Goal: Task Accomplishment & Management: Use online tool/utility

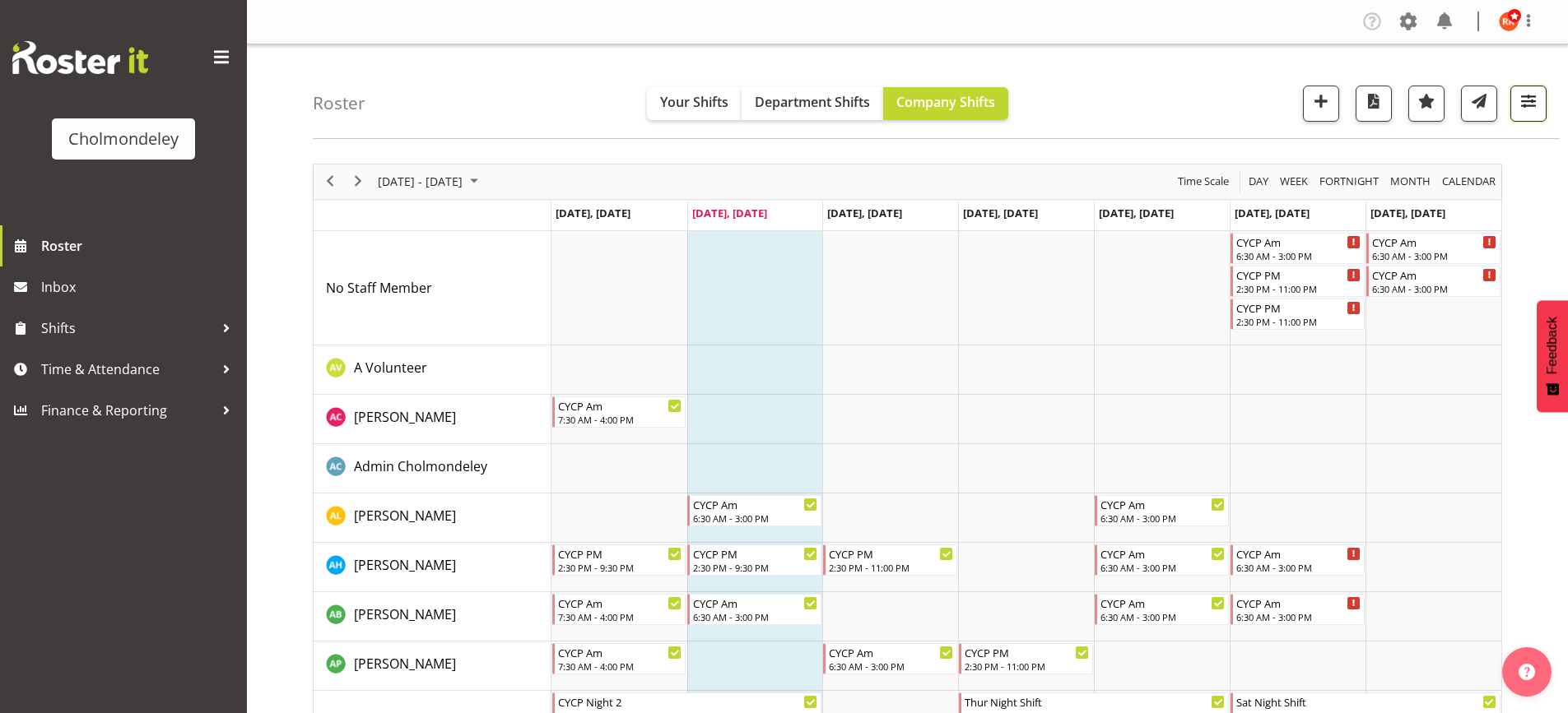
click at [1525, 109] on span "button" at bounding box center [1528, 101] width 22 height 22
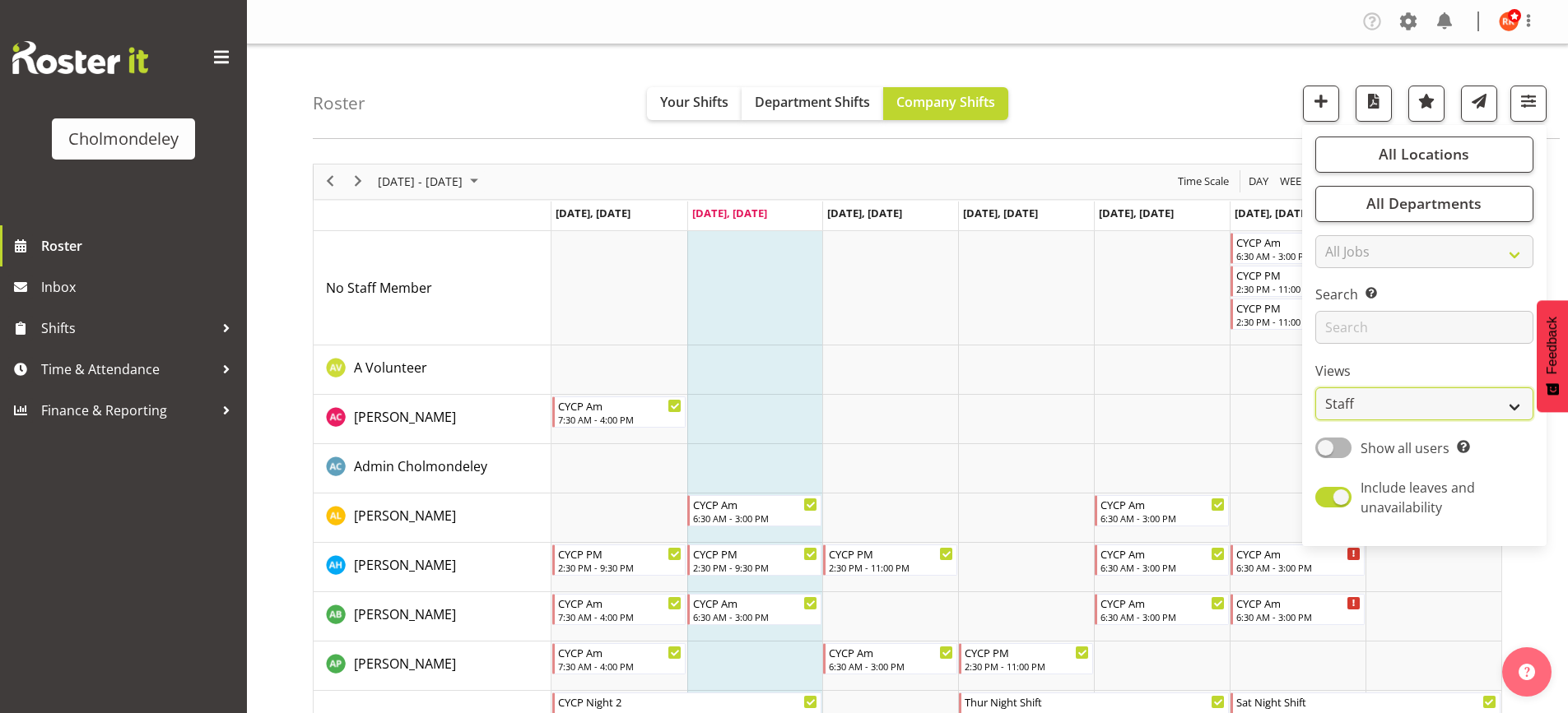
click at [1504, 406] on select "Staff Role Shift - Horizontal Shift - Vertical Staff - Location" at bounding box center [1424, 404] width 218 height 33
click at [1316, 388] on select "Staff Role Shift - Horizontal Shift - Vertical Staff - Location" at bounding box center [1424, 404] width 218 height 33
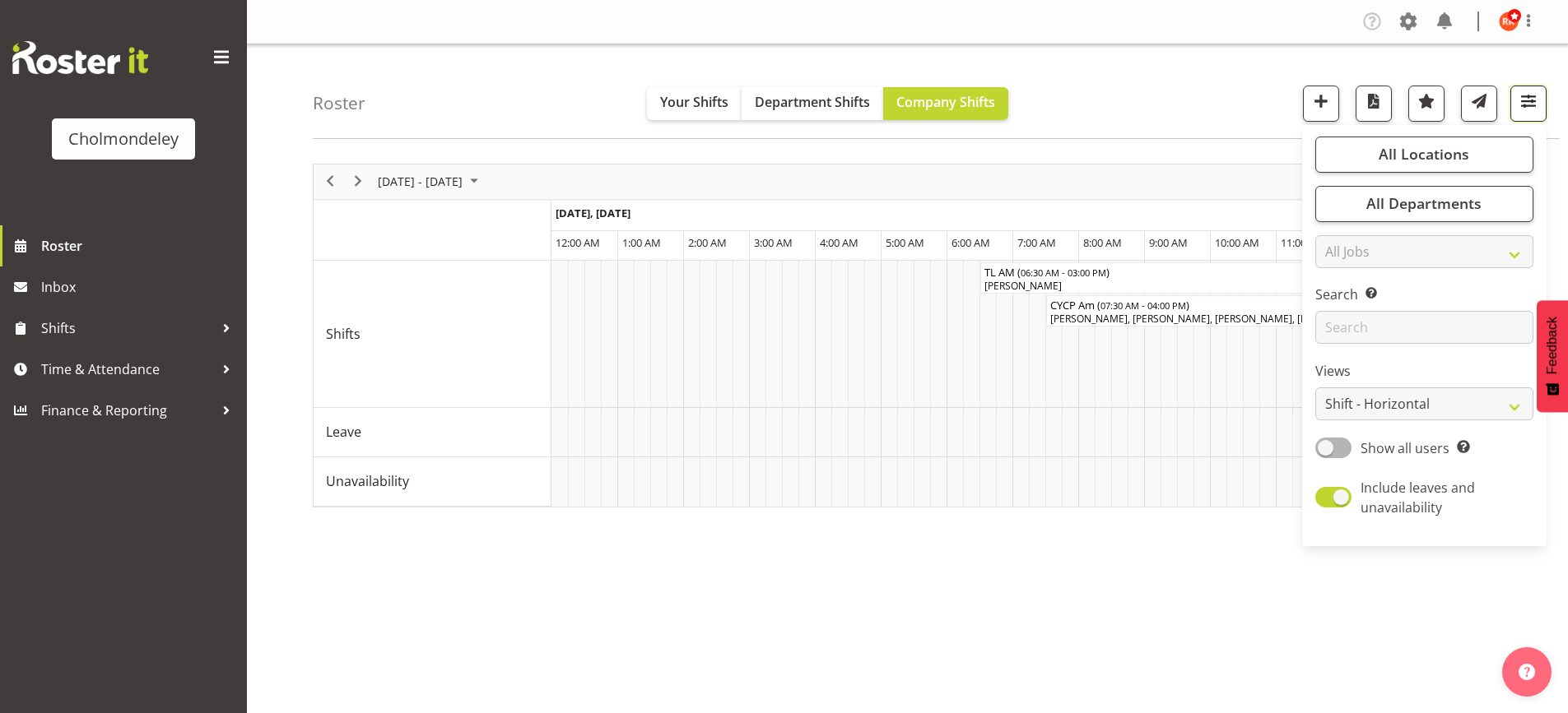
click at [1528, 102] on span "button" at bounding box center [1528, 101] width 22 height 22
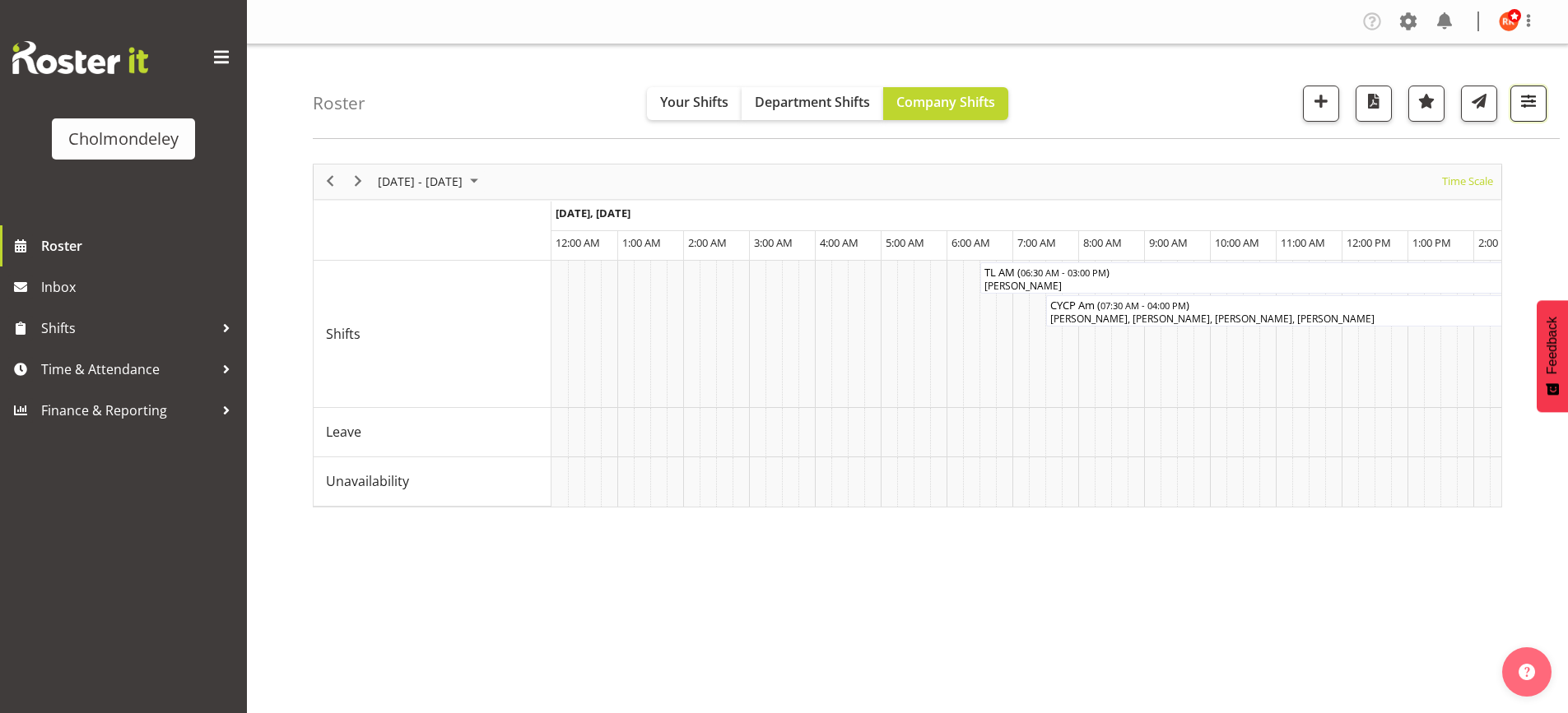
click at [1535, 102] on span "button" at bounding box center [1528, 101] width 22 height 22
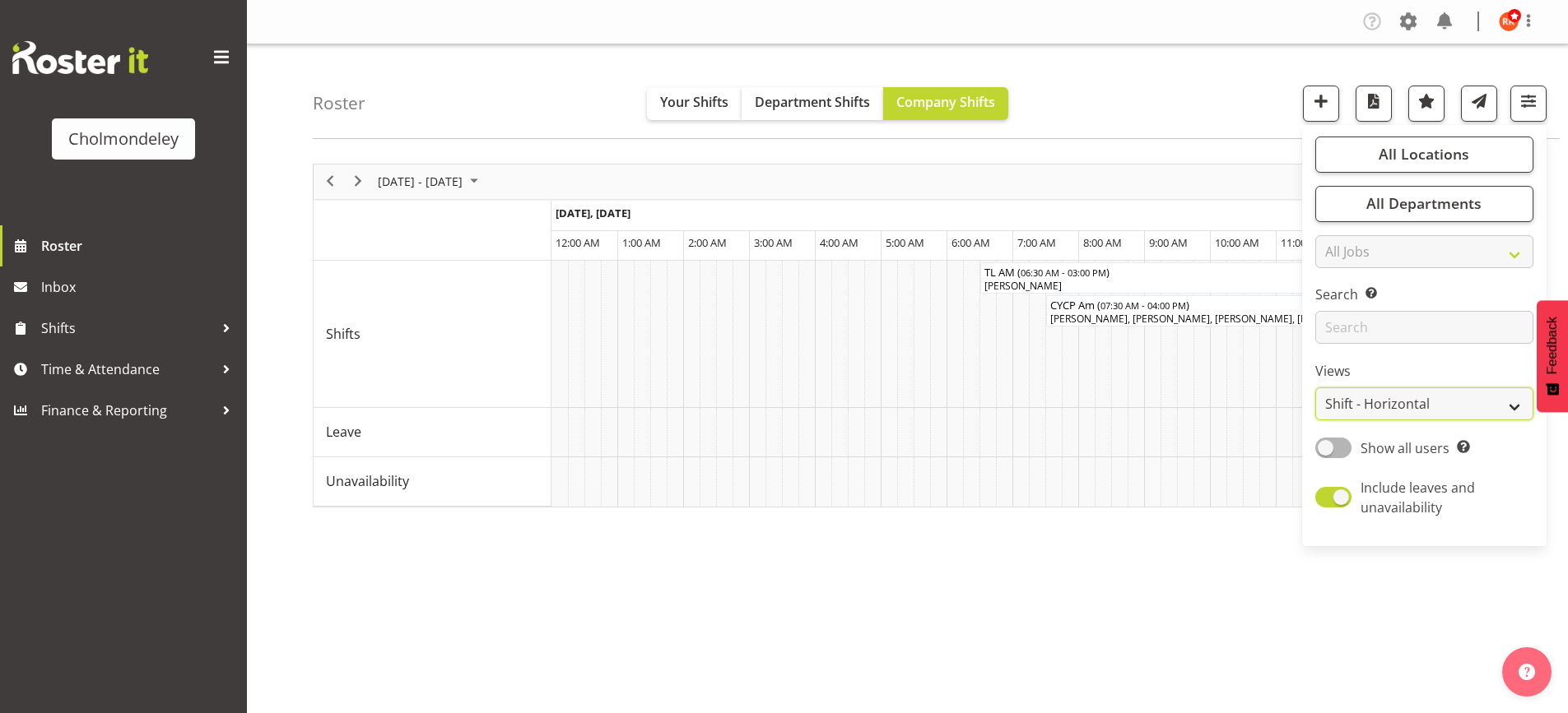
click at [1471, 402] on select "Staff Role Shift - Horizontal Shift - Vertical Staff - Location" at bounding box center [1424, 404] width 218 height 33
select select "shift"
click at [1316, 388] on select "Staff Role Shift - Horizontal Shift - Vertical Staff - Location" at bounding box center [1424, 404] width 218 height 33
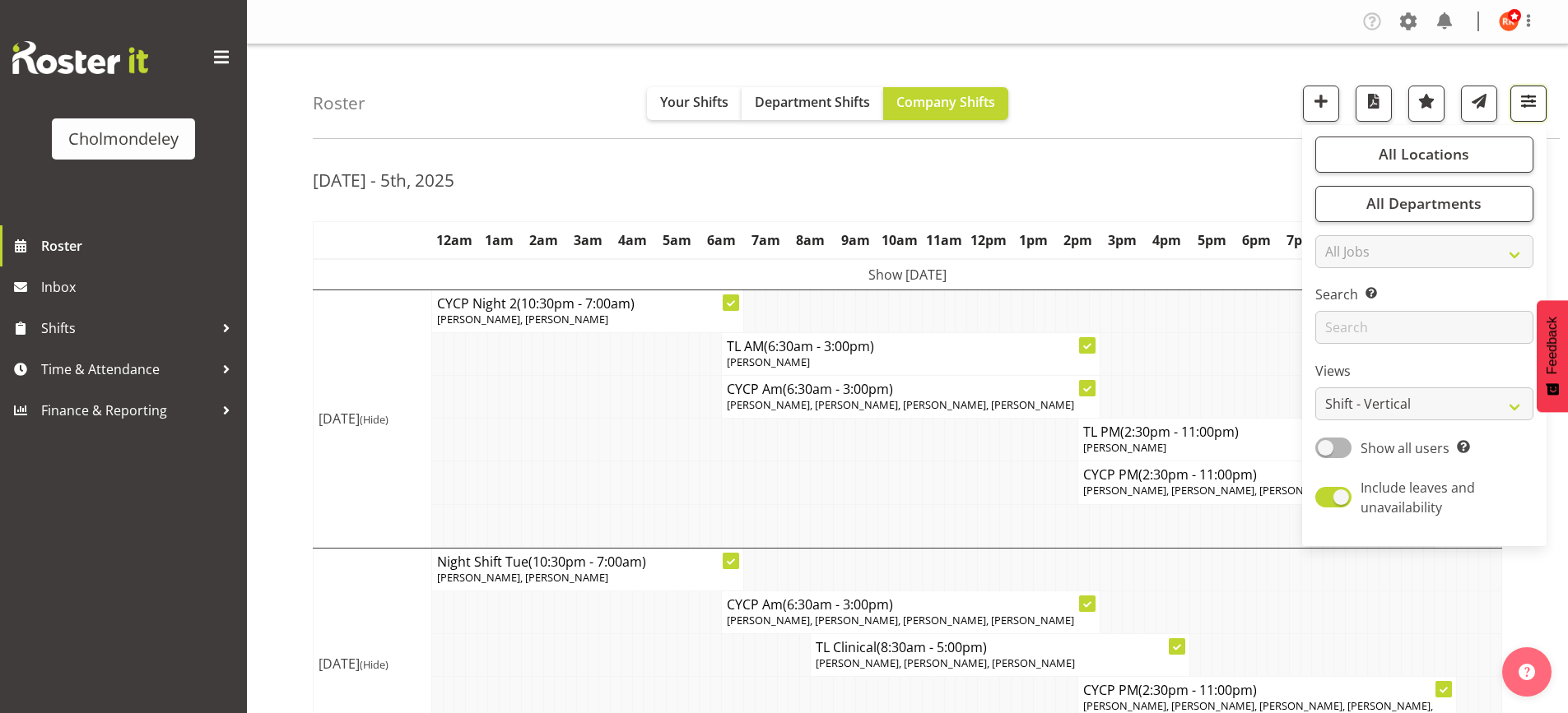
click at [1525, 100] on span "button" at bounding box center [1528, 101] width 22 height 22
